Goal: Information Seeking & Learning: Learn about a topic

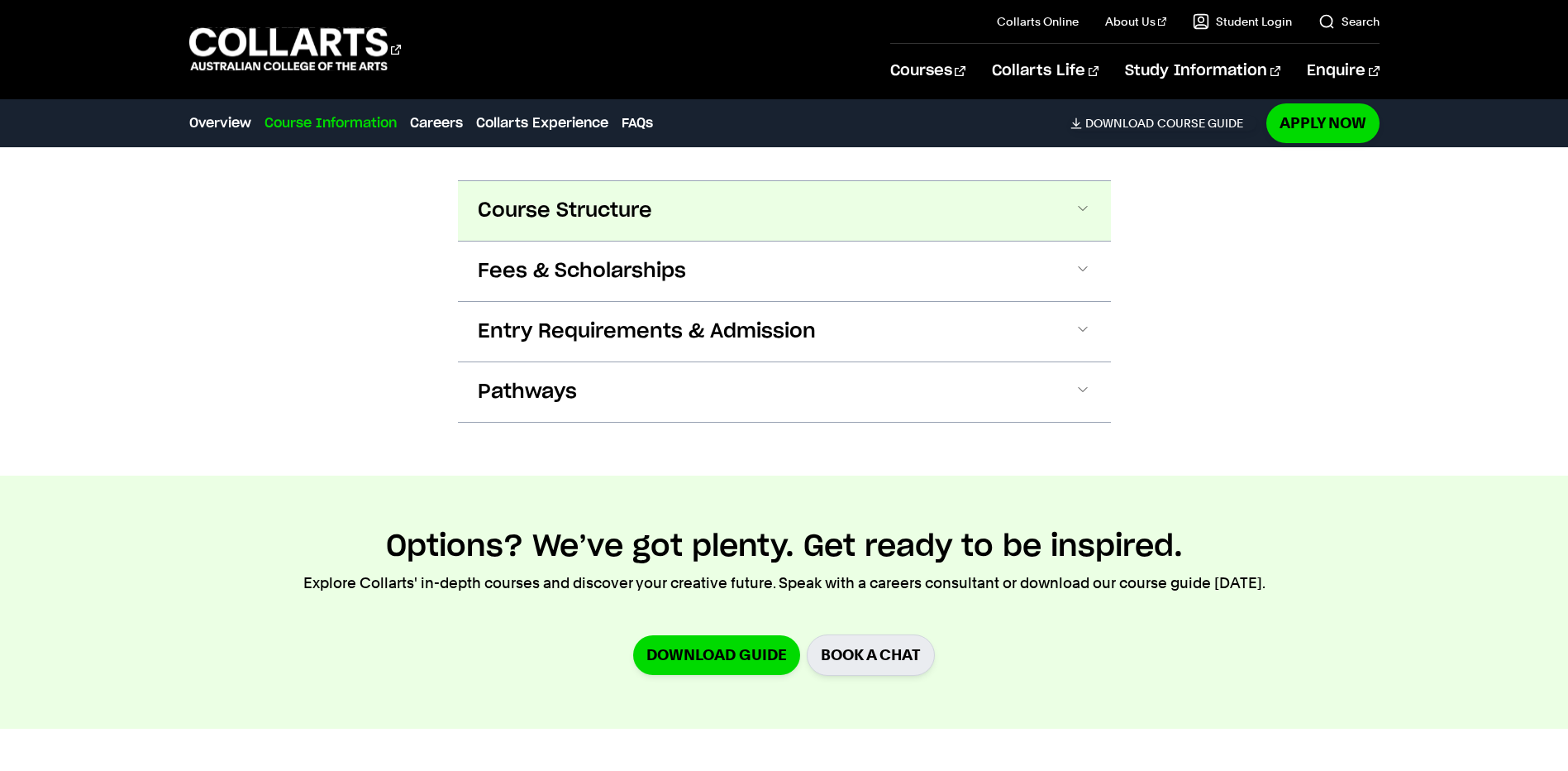
scroll to position [1819, 0]
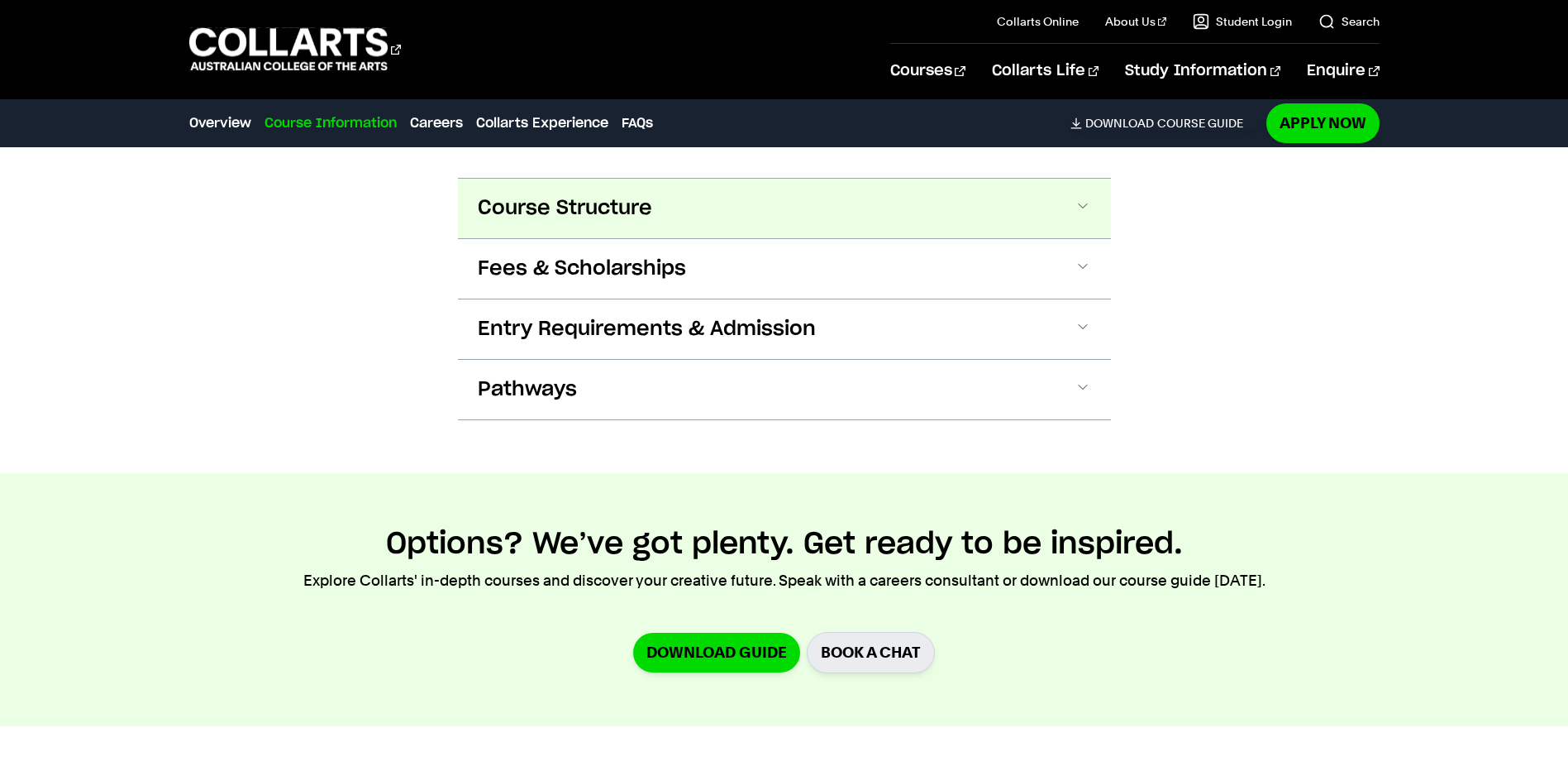
click at [676, 208] on button "Course Structure" at bounding box center [784, 208] width 653 height 60
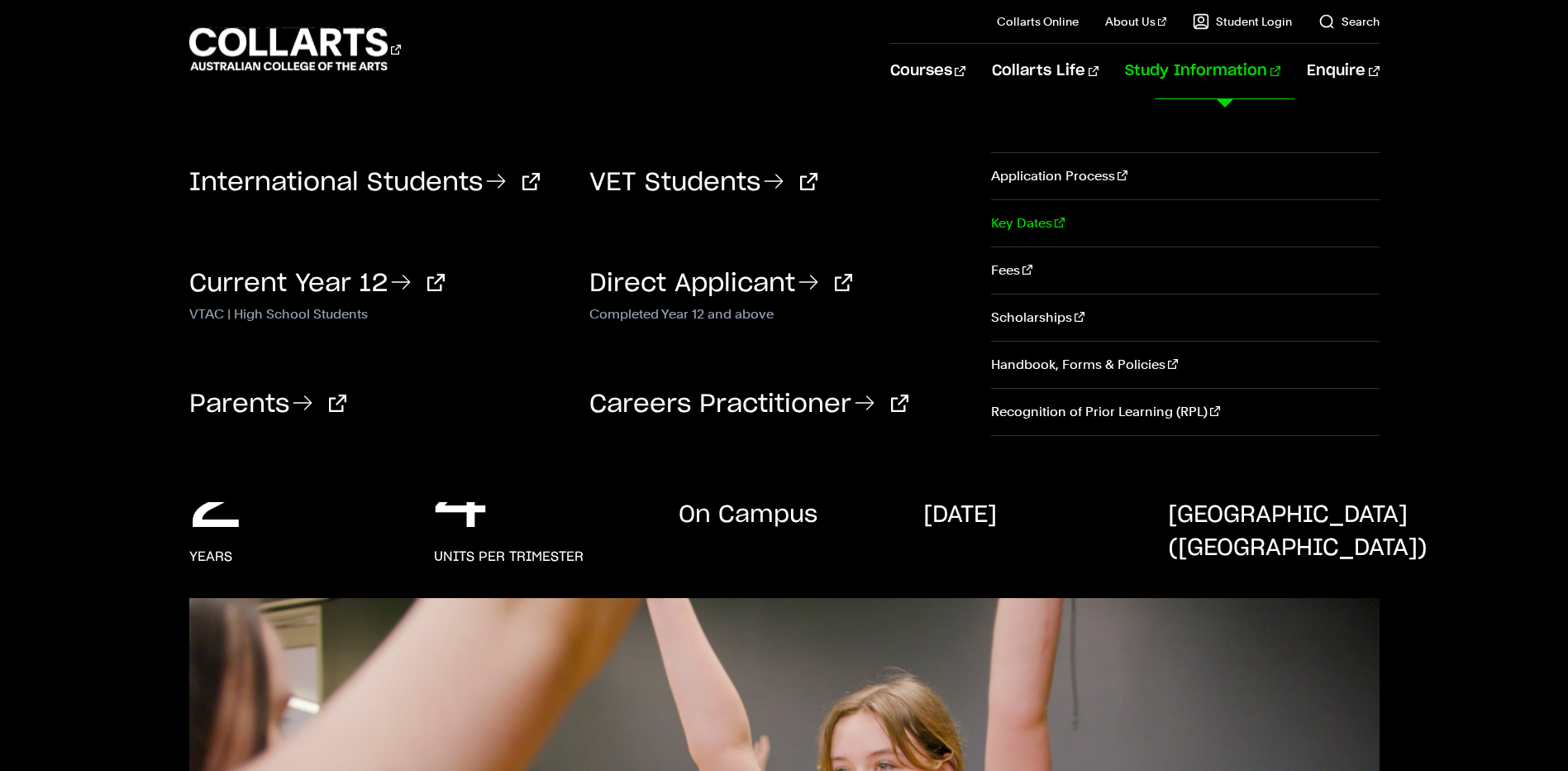
scroll to position [0, 0]
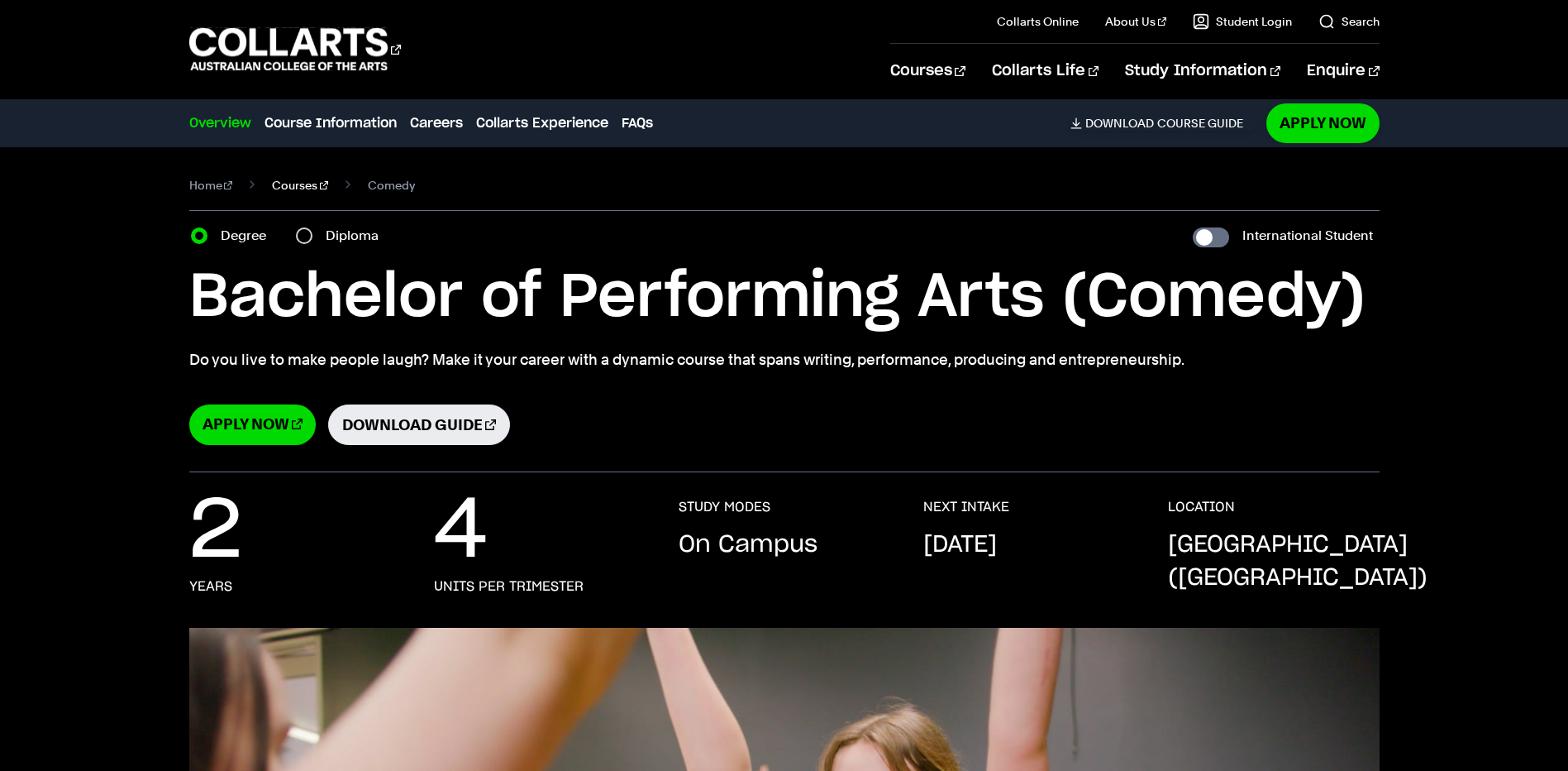
click at [296, 182] on link "Courses" at bounding box center [299, 185] width 56 height 23
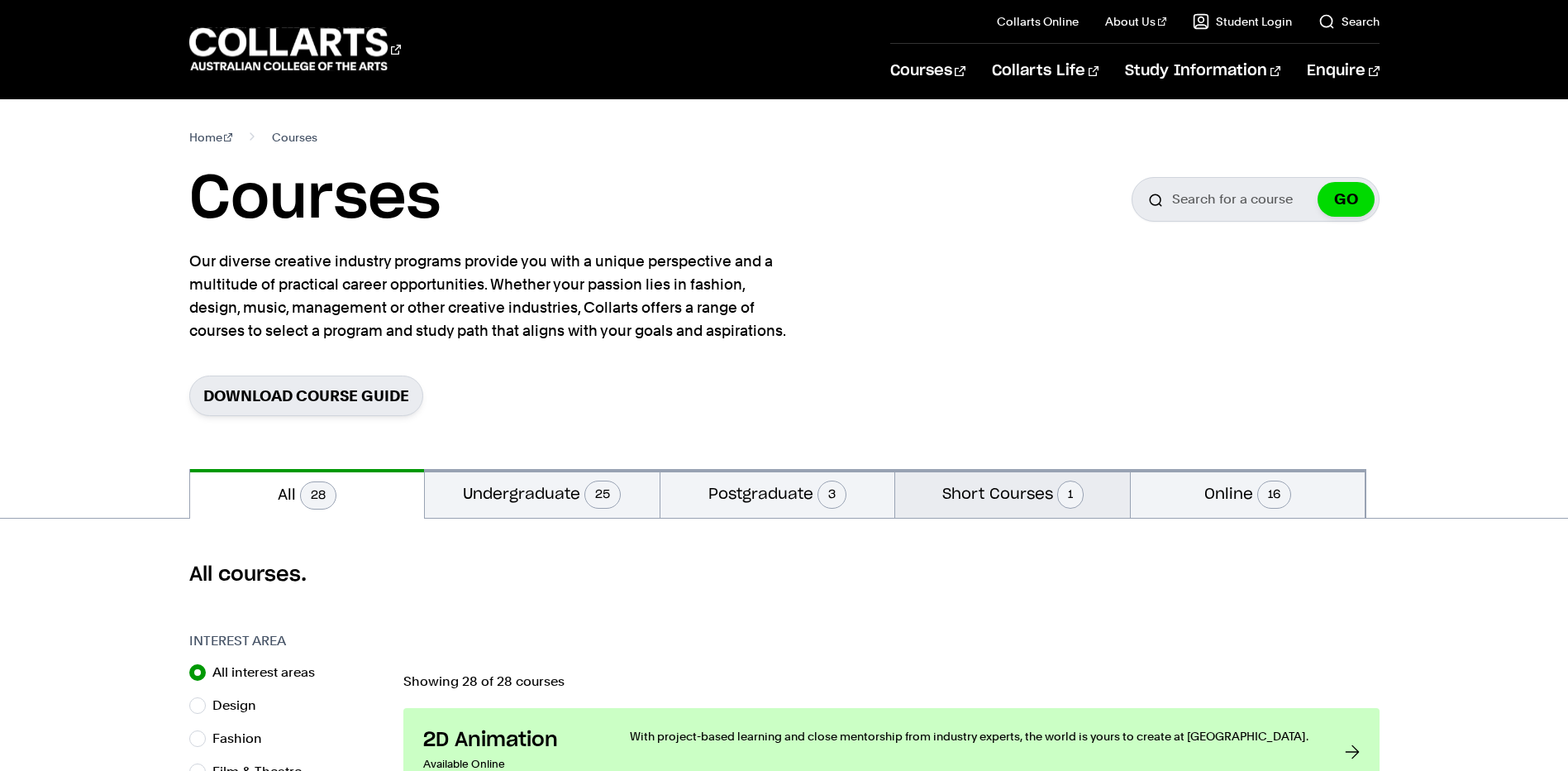
click at [972, 501] on button "Short Courses 1" at bounding box center [1012, 493] width 235 height 49
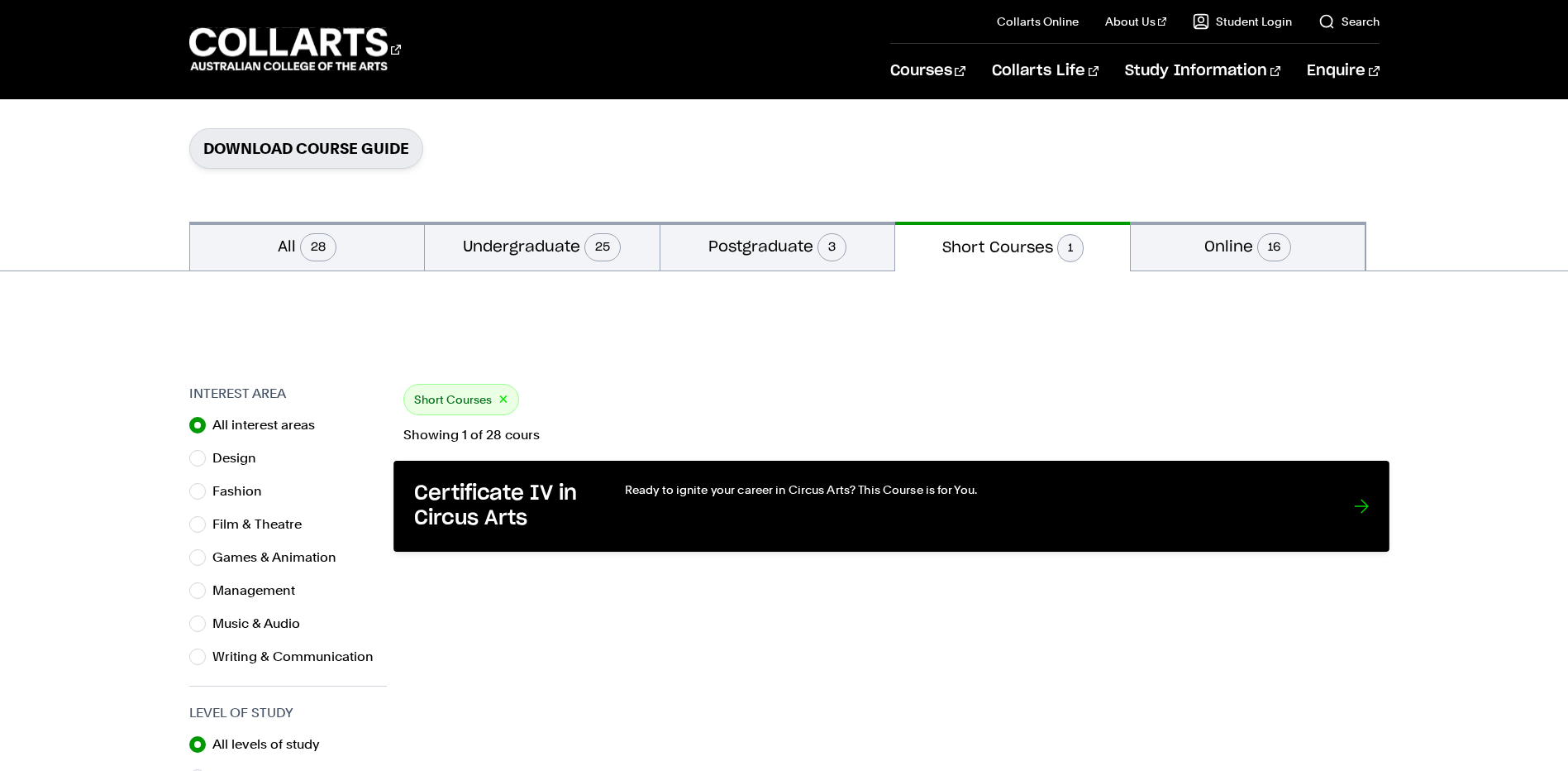
scroll to position [248, 0]
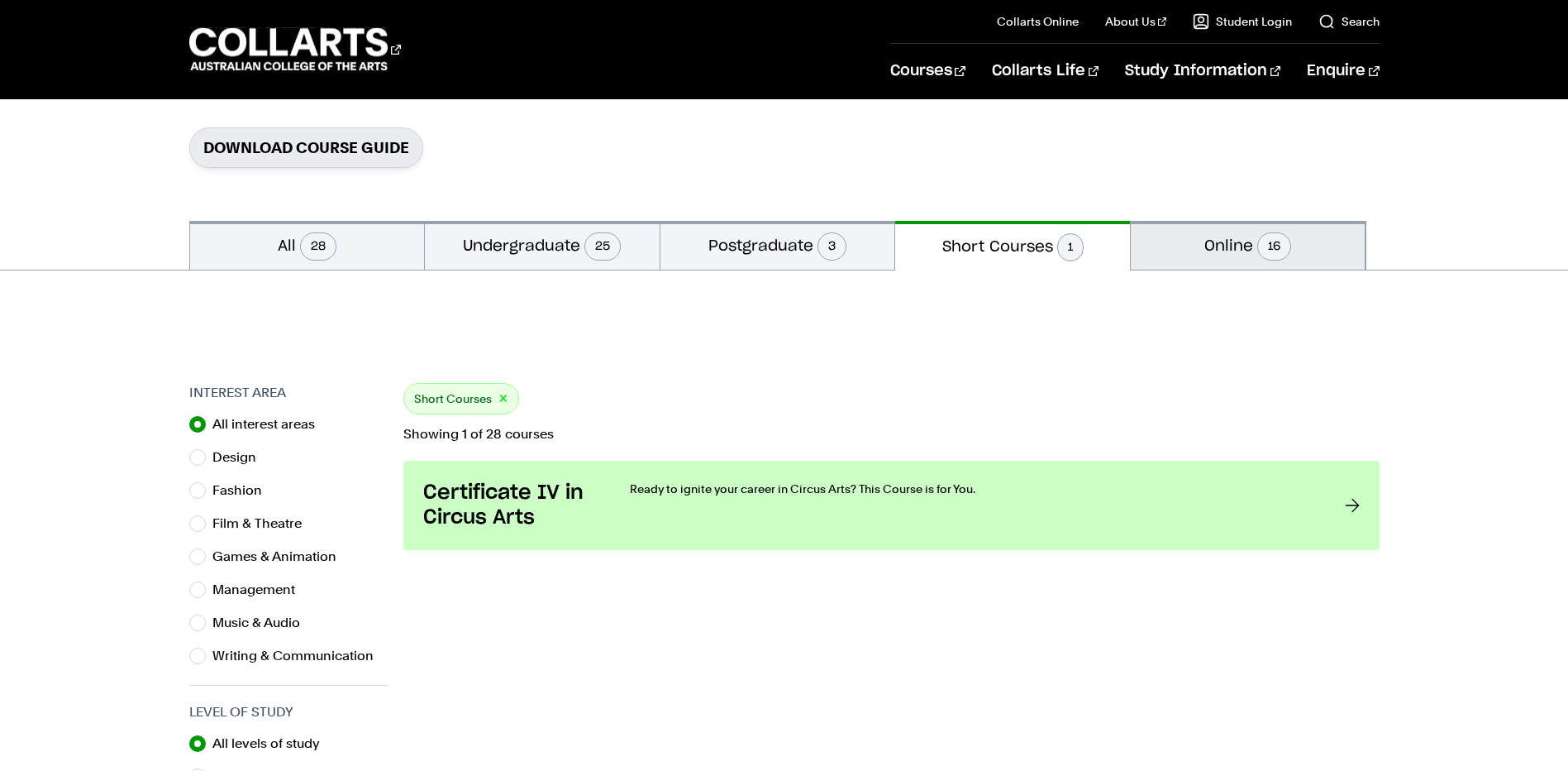
click at [1239, 241] on button "Online 16" at bounding box center [1247, 245] width 235 height 49
radio input "false"
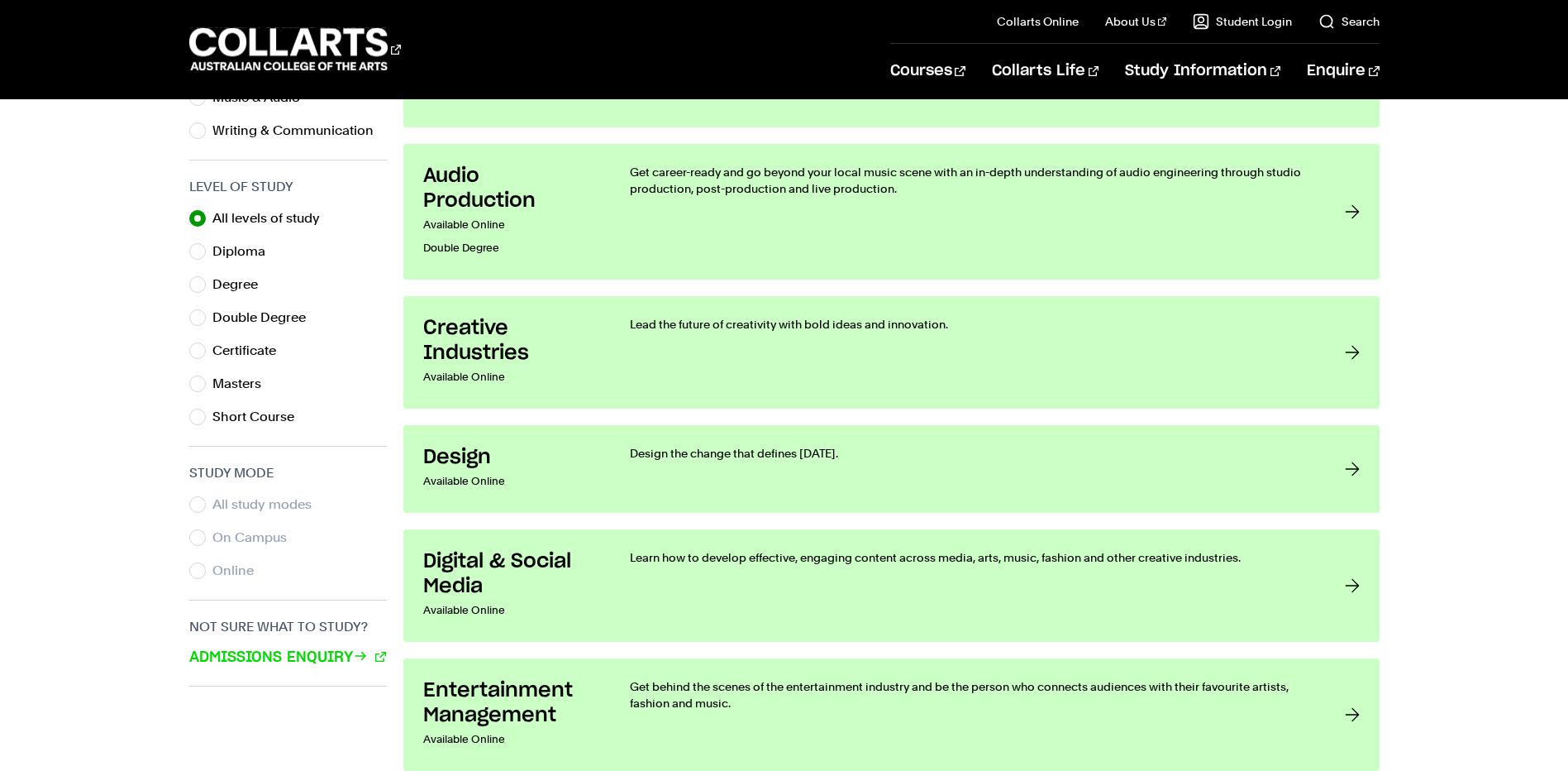
scroll to position [744, 0]
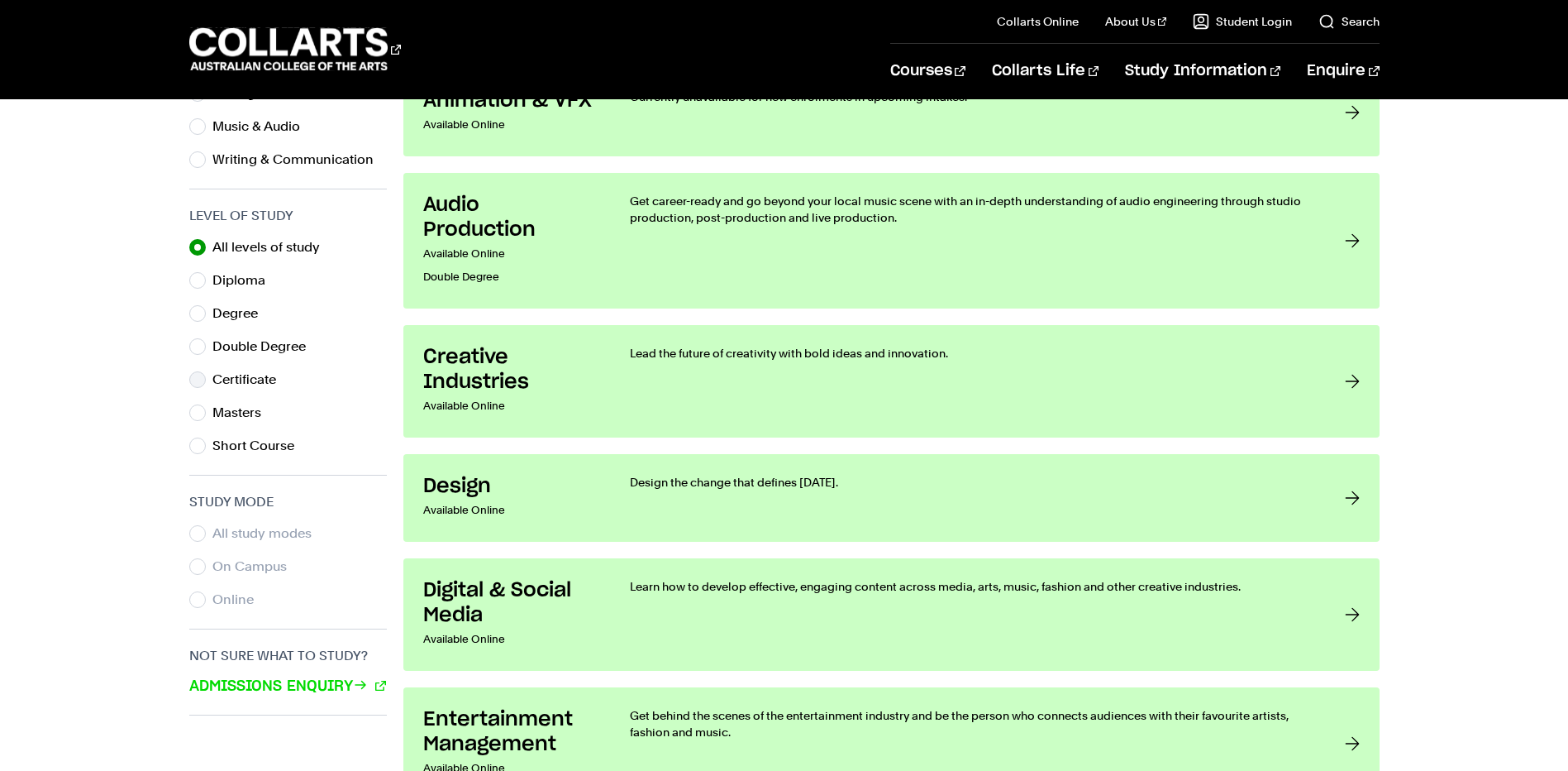
click at [205, 380] on div "Certificate" at bounding box center [288, 380] width 197 height 23
click at [201, 380] on input "Certificate" at bounding box center [197, 380] width 17 height 17
radio input "true"
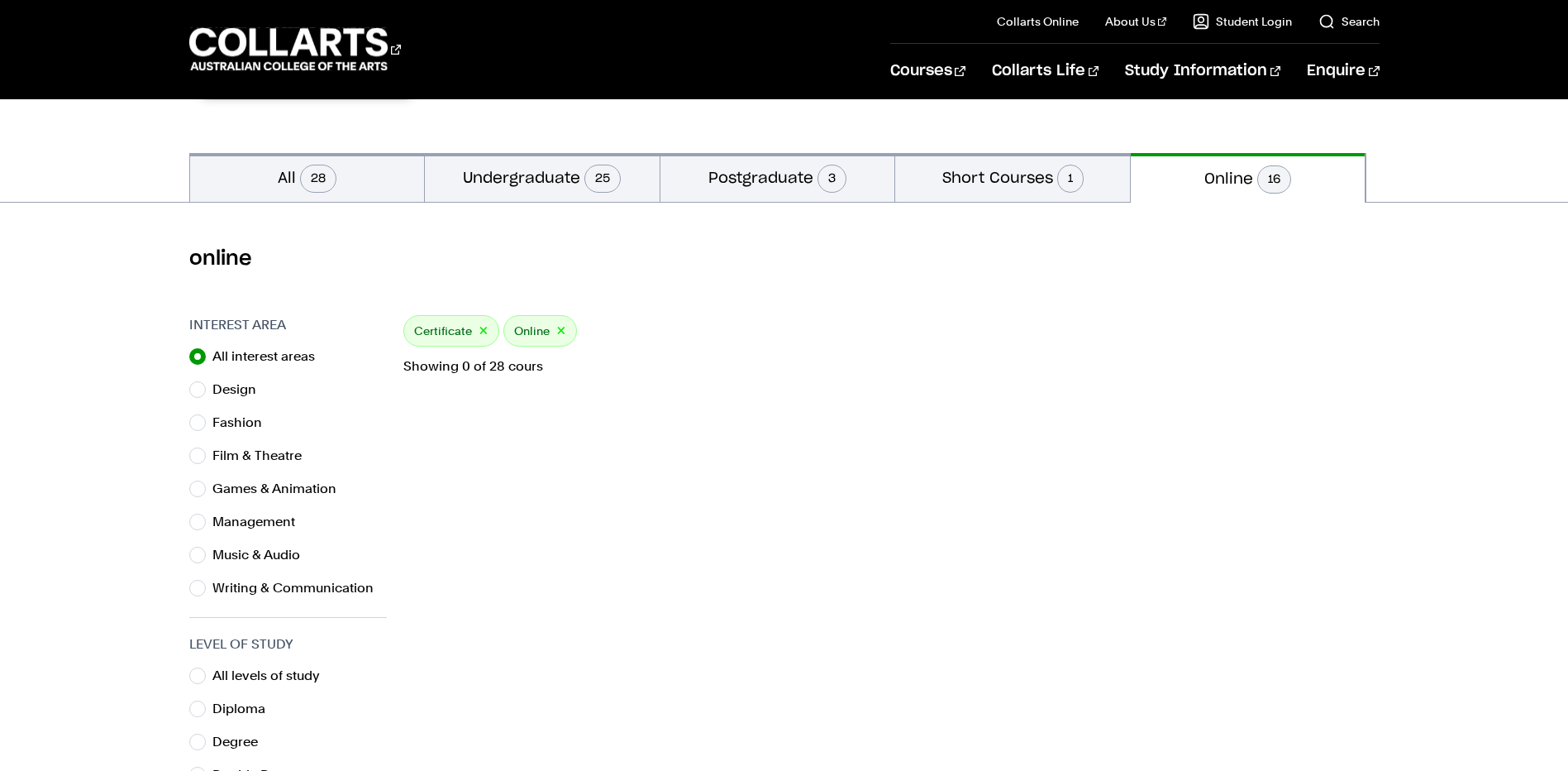
scroll to position [248, 0]
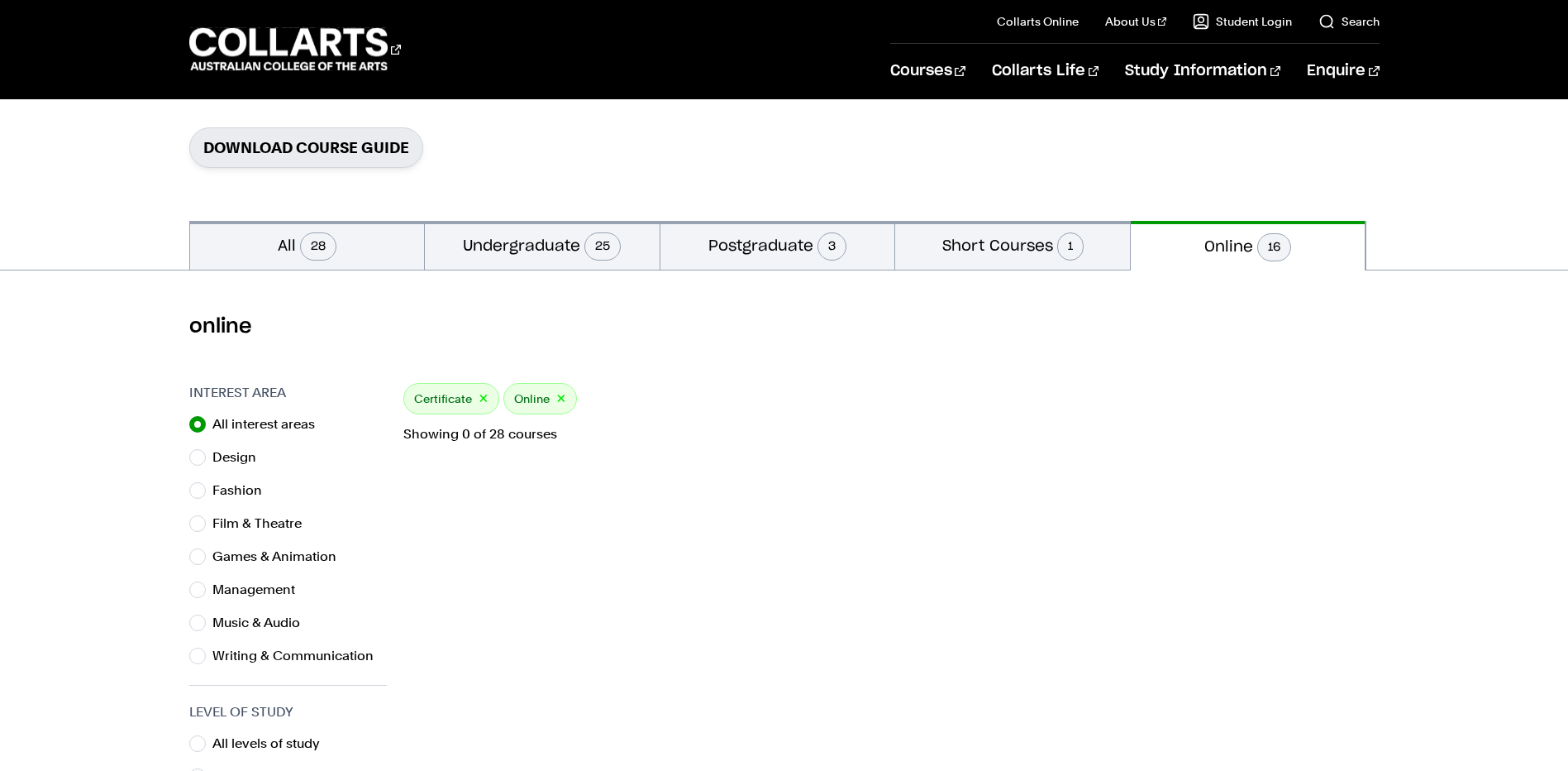
click at [556, 395] on button "×" at bounding box center [561, 398] width 10 height 19
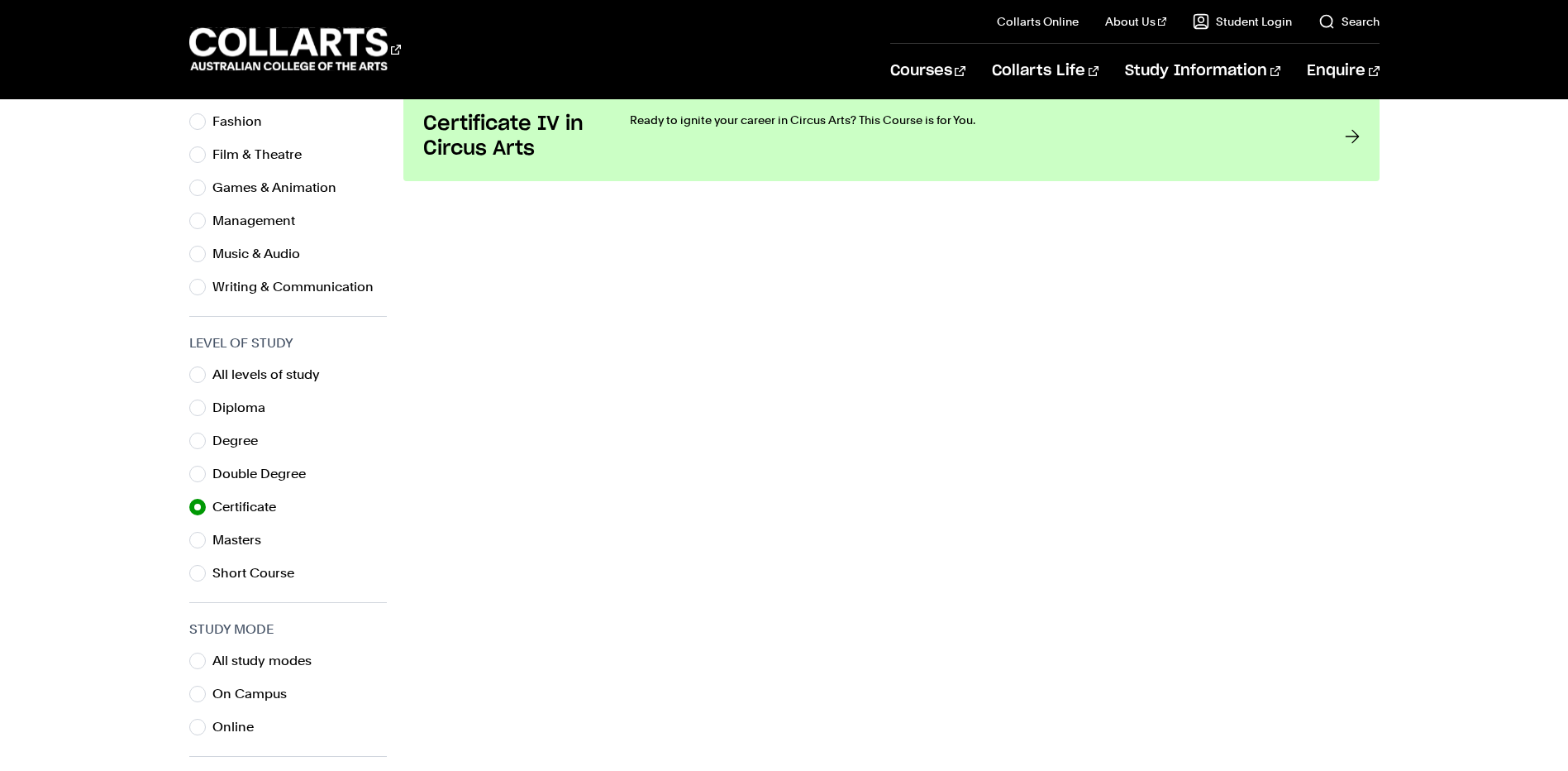
scroll to position [744, 0]
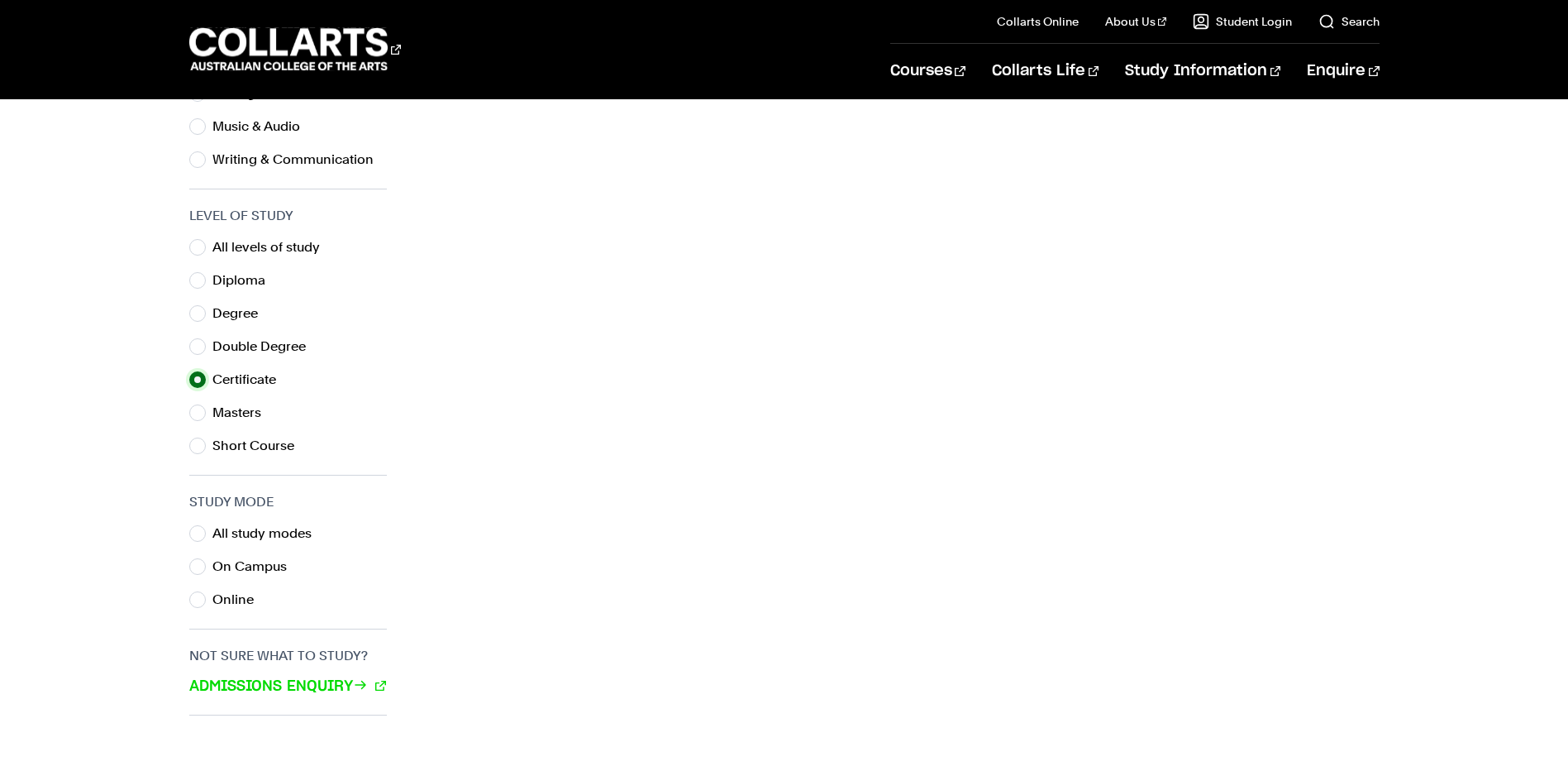
click at [196, 380] on input "Certificate" at bounding box center [197, 380] width 17 height 17
click at [204, 283] on input "Diploma" at bounding box center [197, 280] width 17 height 17
radio input "true"
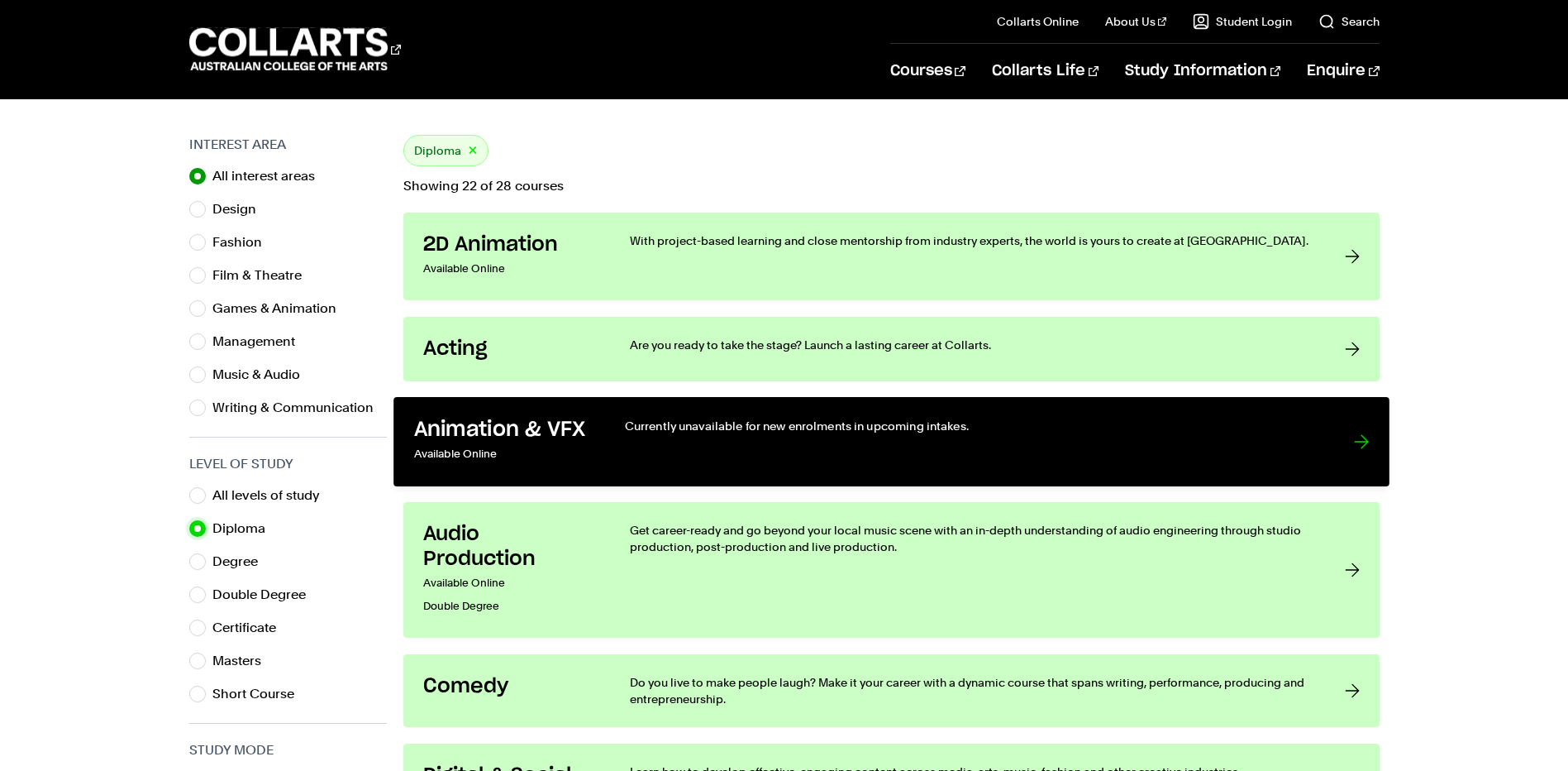
scroll to position [414, 0]
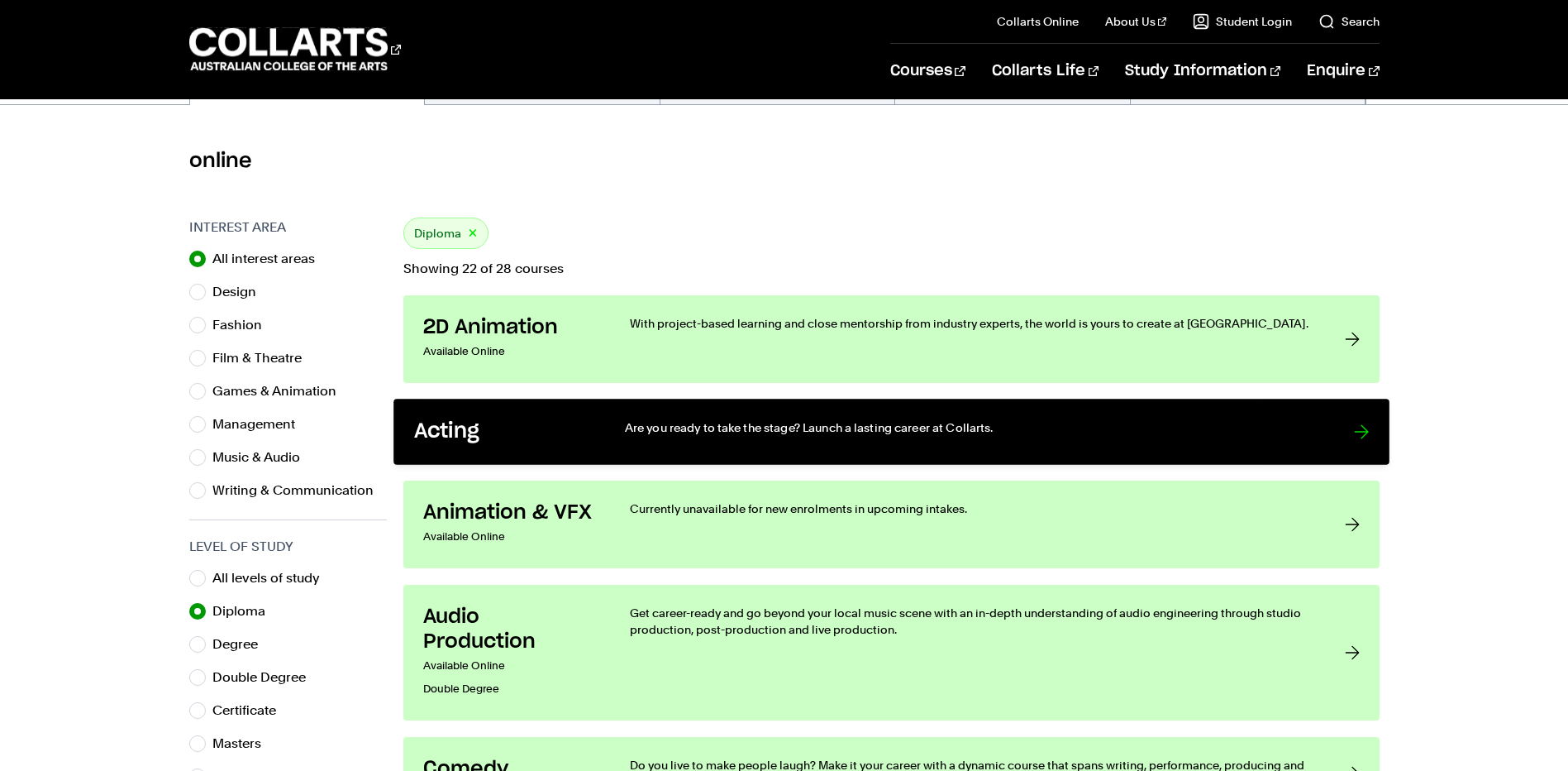
click at [895, 424] on p "Are you ready to take the stage? Launch a lasting career at Collarts." at bounding box center [972, 427] width 695 height 17
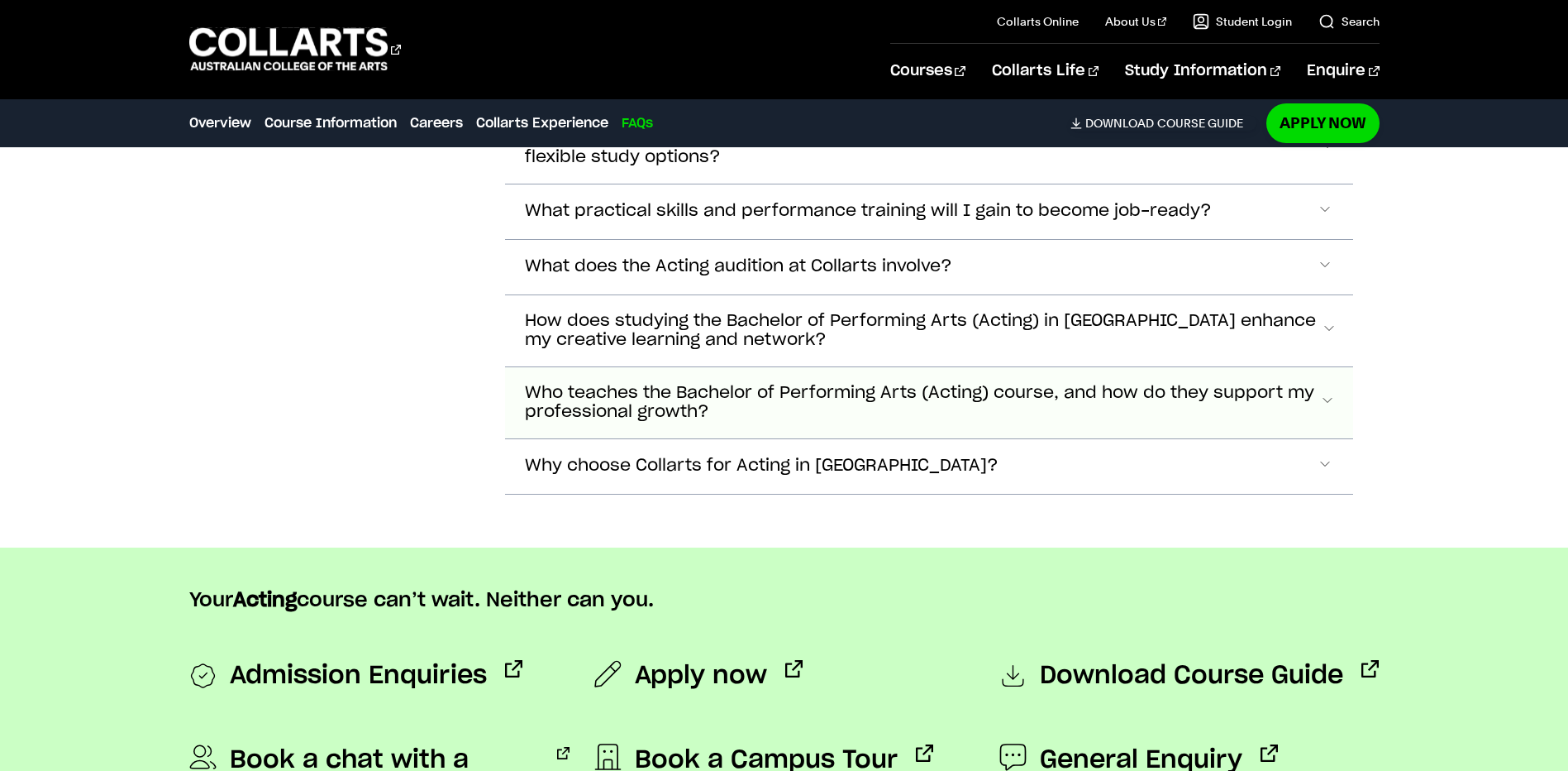
scroll to position [5539, 0]
